Goal: Information Seeking & Learning: Learn about a topic

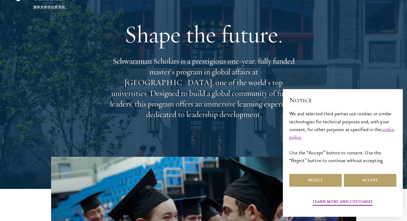
scroll to position [54, 0]
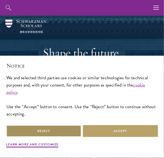
click at [50, 126] on button "Reject" at bounding box center [43, 131] width 75 height 12
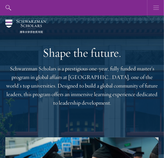
click at [159, 9] on use "button" at bounding box center [157, 8] width 6 height 4
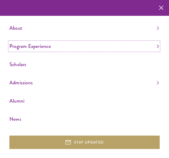
click at [87, 43] on link "Program Experience" at bounding box center [83, 46] width 149 height 9
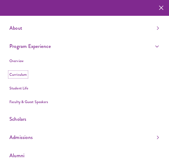
click at [25, 73] on link "Curriculum" at bounding box center [17, 74] width 17 height 5
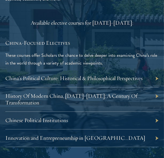
scroll to position [1420, 0]
